Goal: Check status: Check status

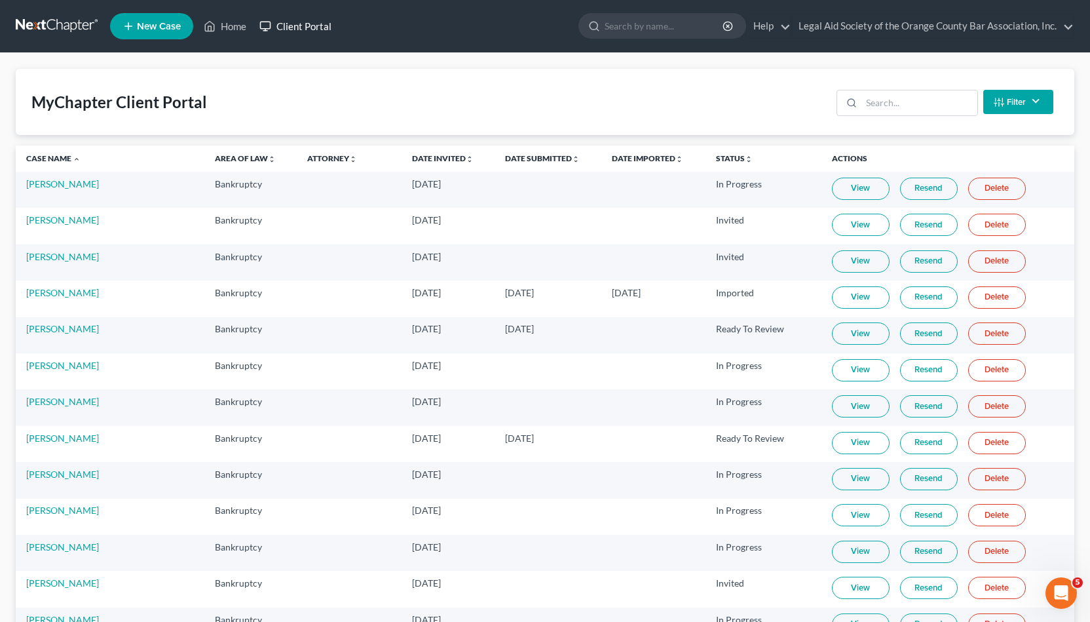
click at [297, 27] on link "Client Portal" at bounding box center [295, 26] width 85 height 24
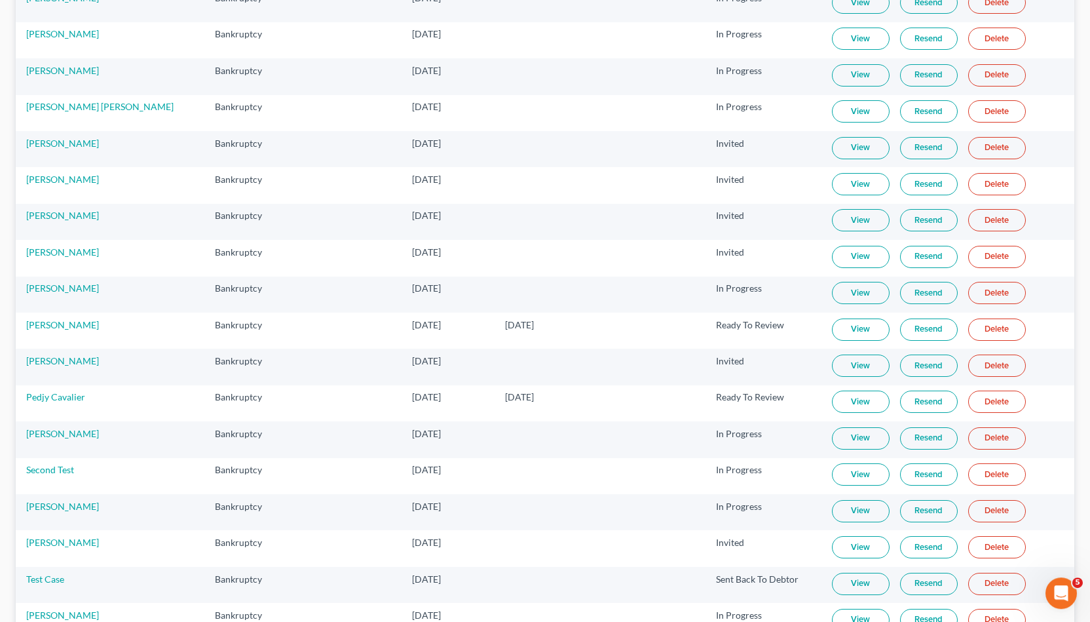
scroll to position [839, 0]
click at [910, 319] on link "Resend" at bounding box center [929, 330] width 58 height 22
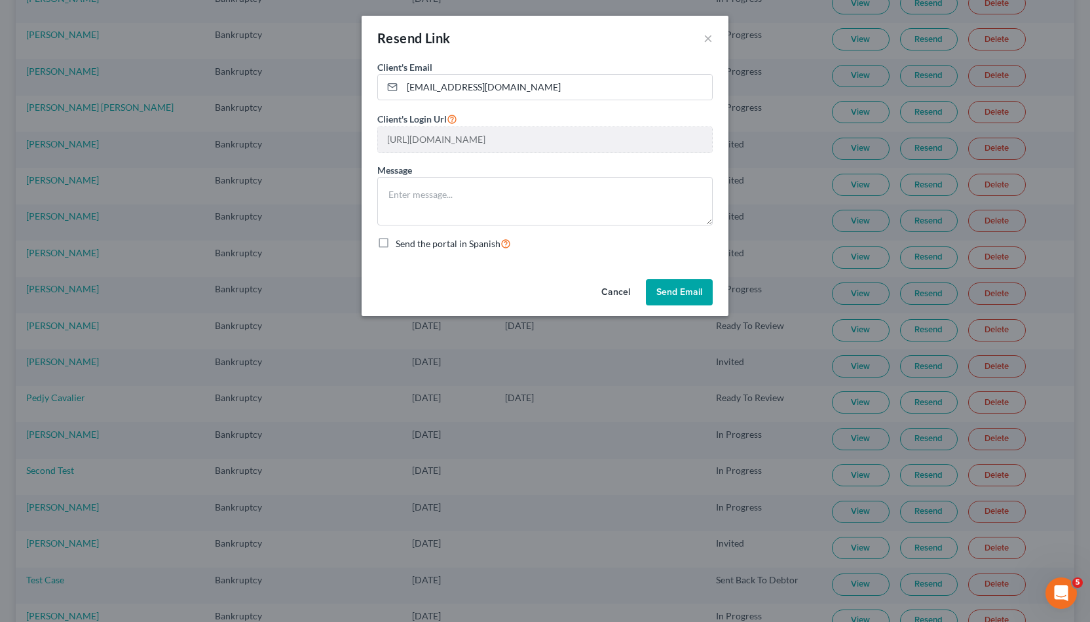
click at [613, 283] on button "Cancel" at bounding box center [616, 292] width 50 height 26
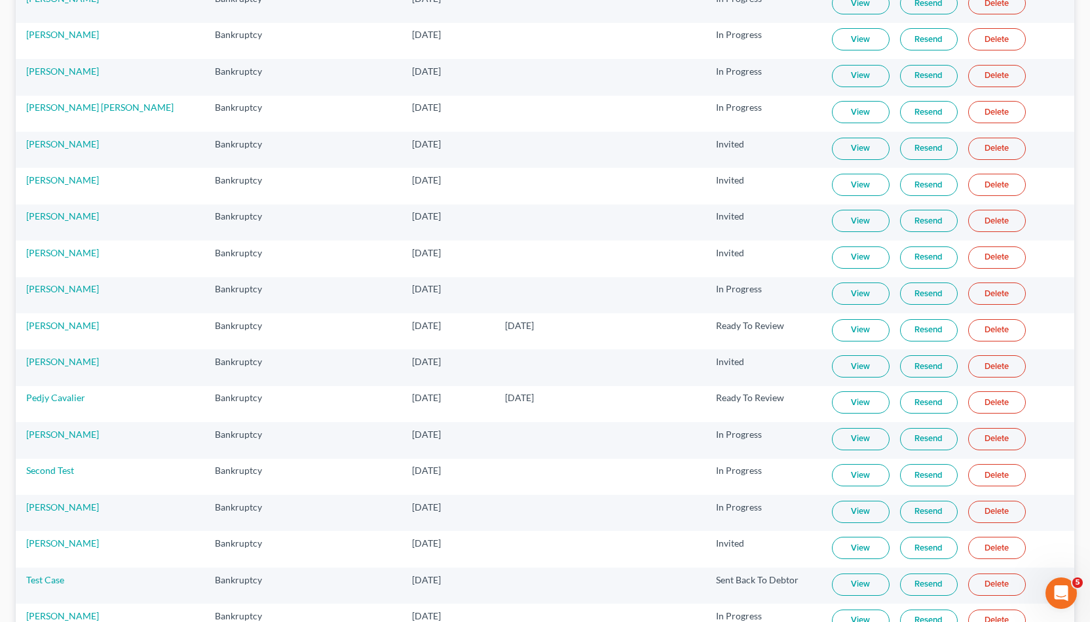
click at [842, 322] on link "View" at bounding box center [861, 330] width 58 height 22
click at [611, 277] on td at bounding box center [654, 295] width 104 height 36
click at [838, 320] on link "View" at bounding box center [861, 330] width 58 height 22
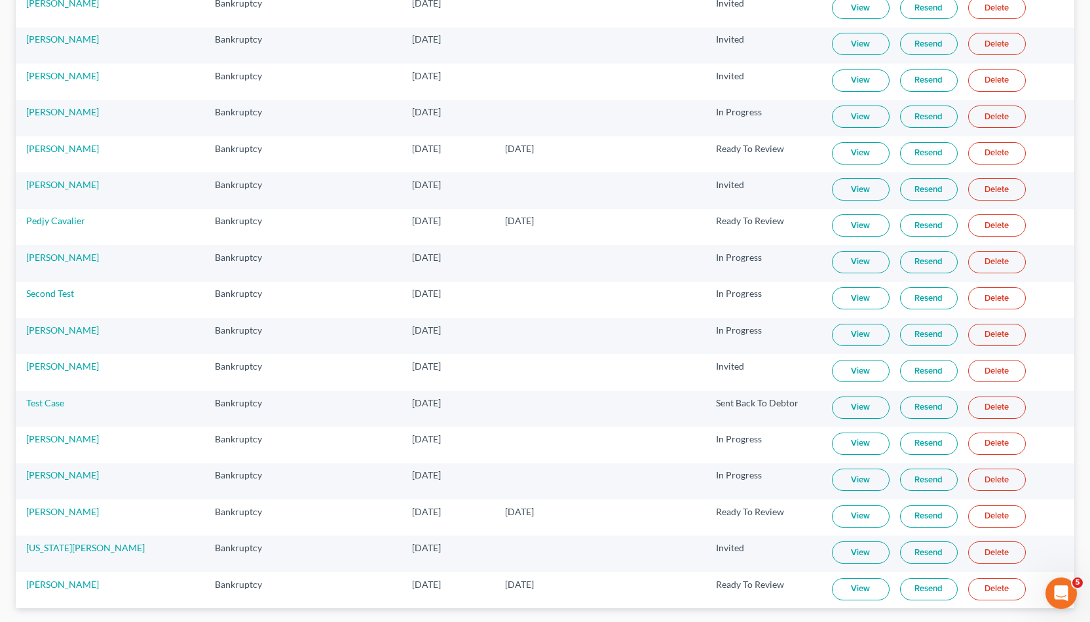
scroll to position [1014, 0]
click at [832, 288] on link "View" at bounding box center [861, 299] width 58 height 22
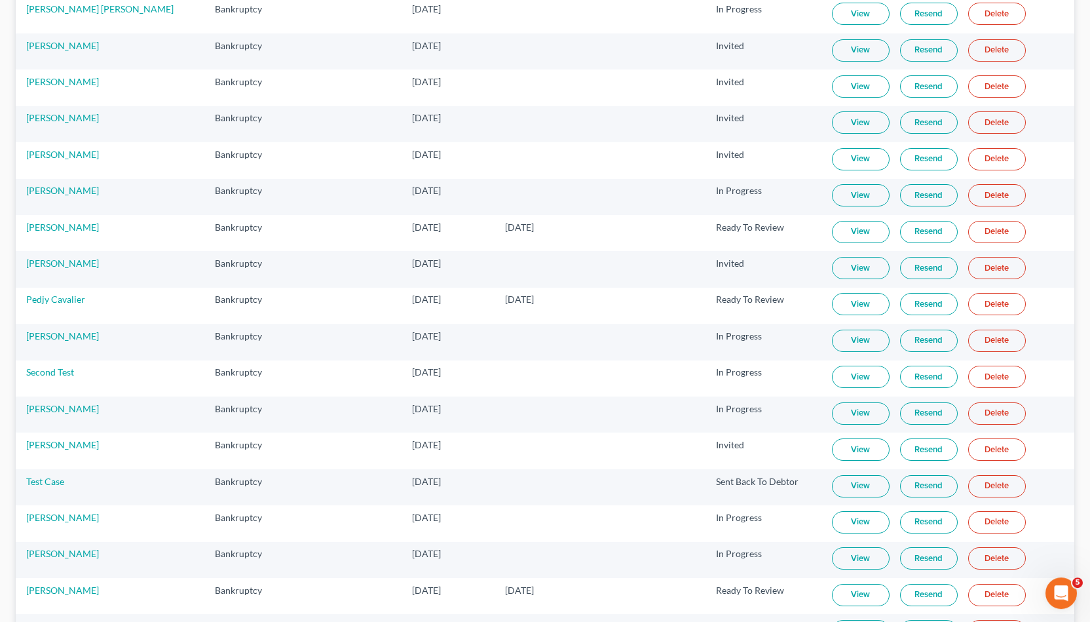
scroll to position [905, 0]
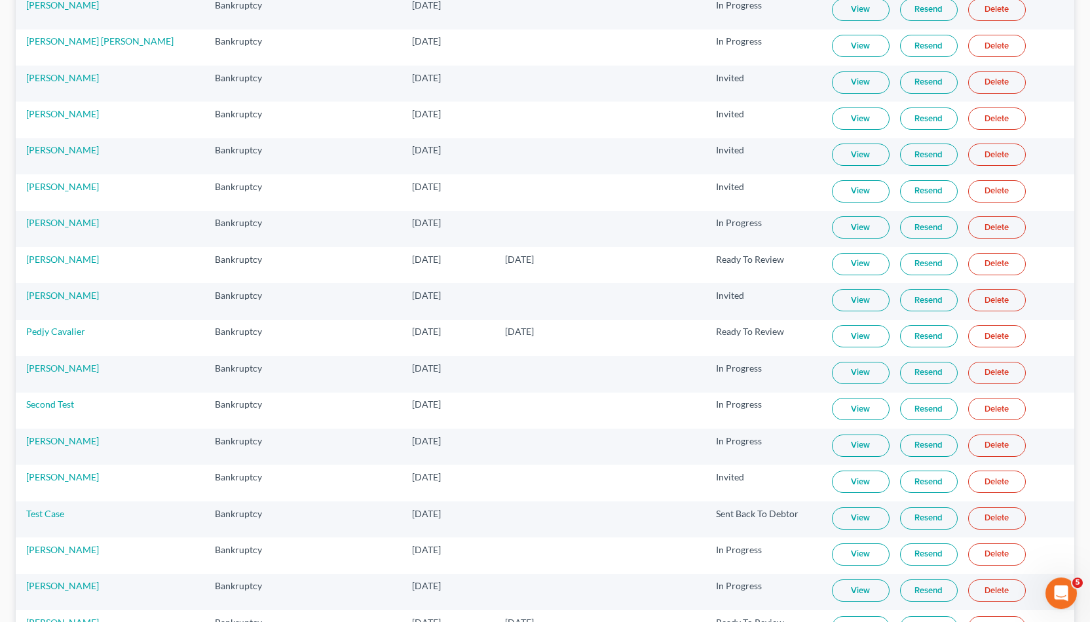
click at [832, 253] on link "View" at bounding box center [861, 264] width 58 height 22
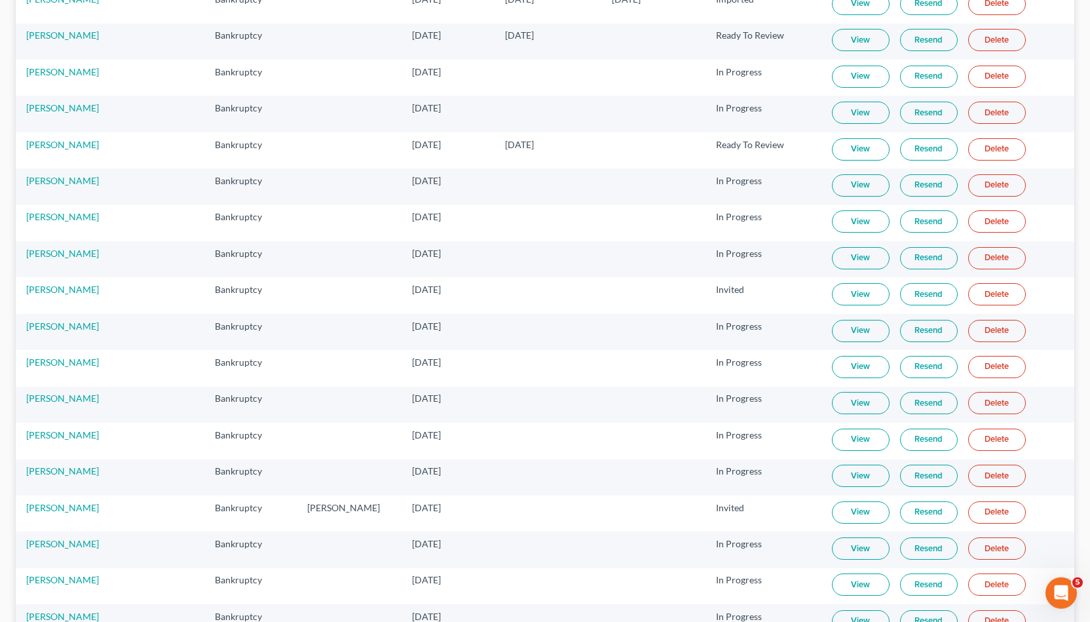
scroll to position [293, 0]
click at [832, 144] on link "View" at bounding box center [861, 150] width 58 height 22
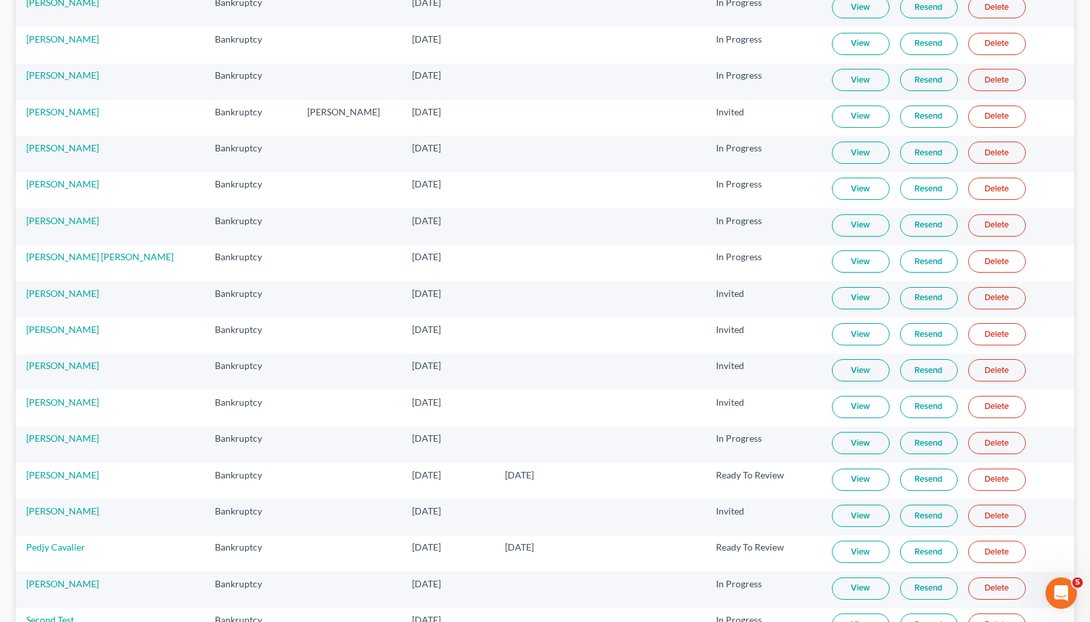
scroll to position [691, 0]
click at [832, 254] on link "View" at bounding box center [861, 260] width 58 height 22
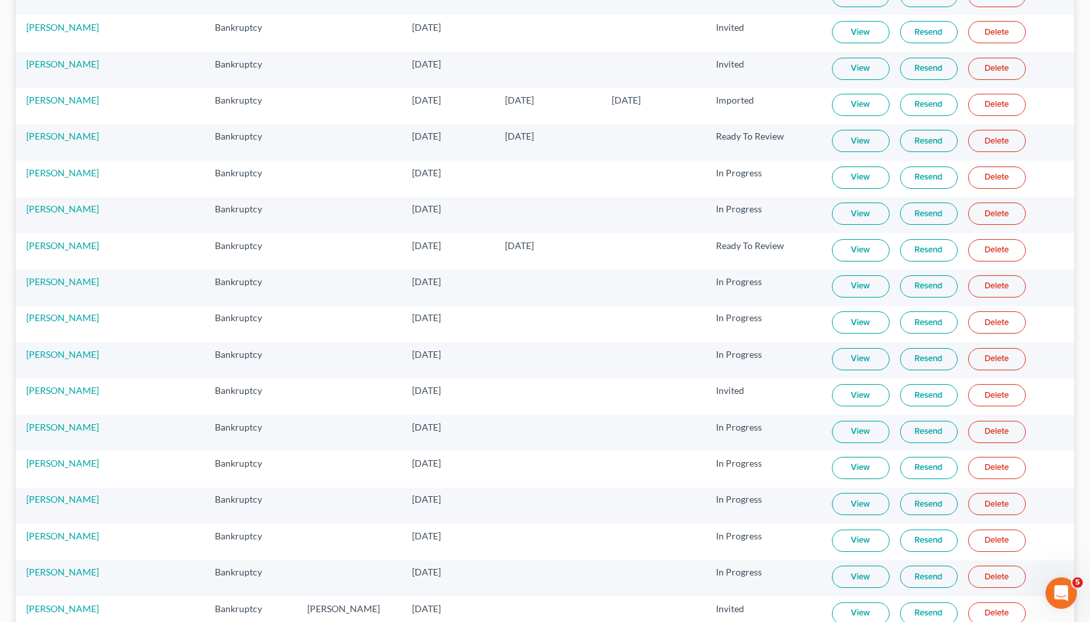
scroll to position [127, 0]
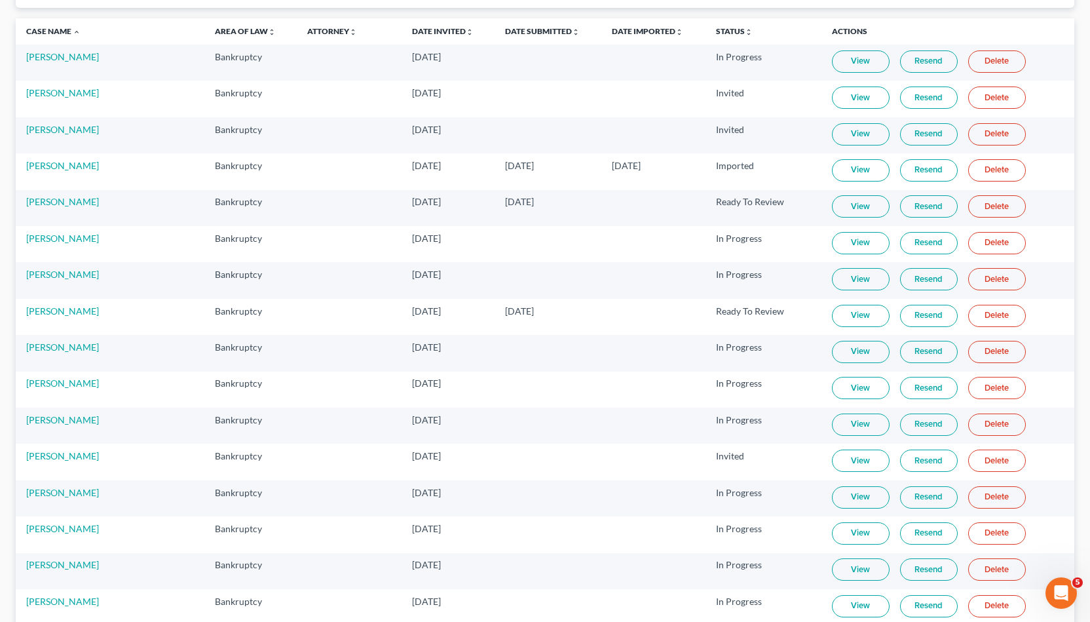
click at [832, 171] on link "View" at bounding box center [861, 170] width 58 height 22
click at [402, 457] on td "[DATE]" at bounding box center [448, 462] width 92 height 36
click at [900, 162] on link "Resend" at bounding box center [929, 170] width 58 height 22
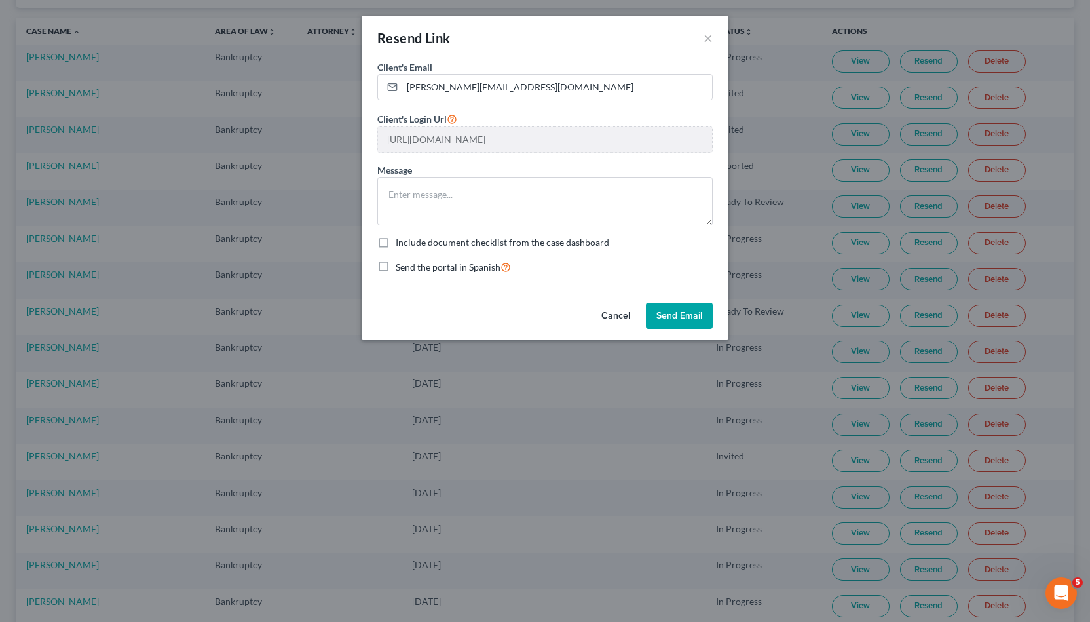
click at [704, 39] on div "Resend Link ×" at bounding box center [545, 38] width 367 height 45
click at [711, 40] on button "×" at bounding box center [708, 38] width 9 height 16
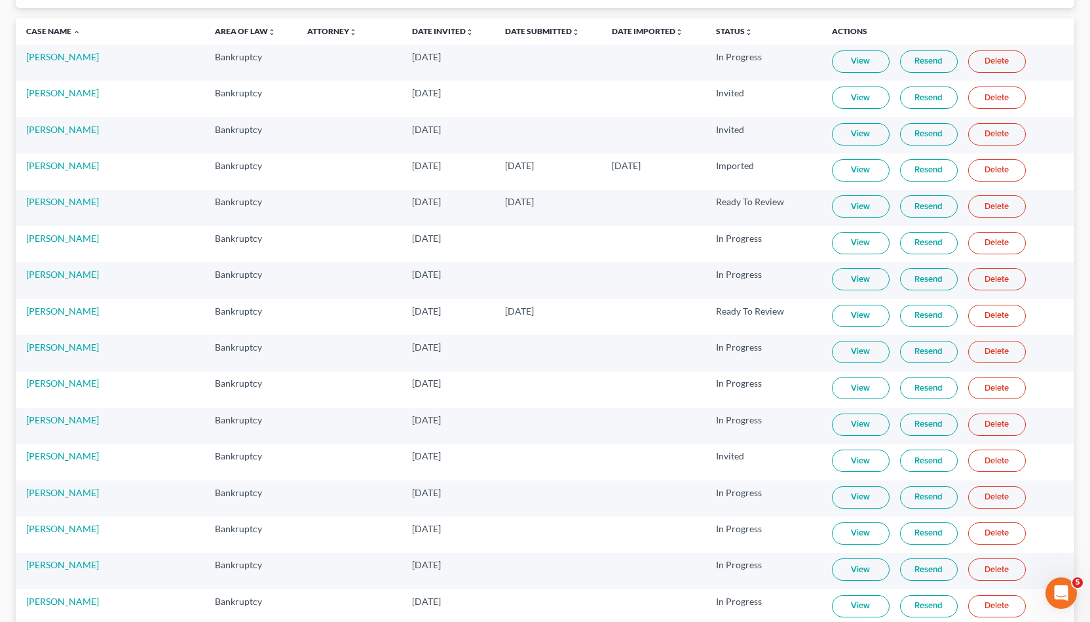
scroll to position [210, 0]
